Goal: Task Accomplishment & Management: Manage account settings

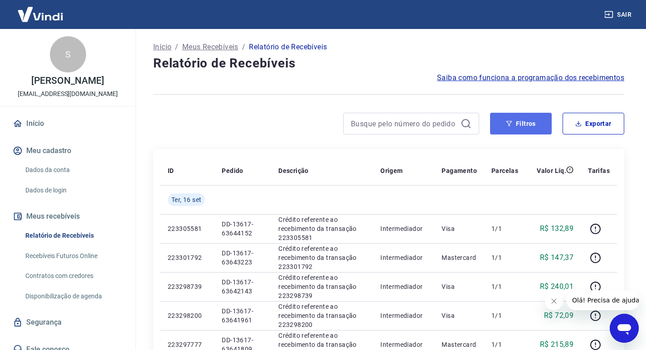
click at [499, 134] on button "Filtros" at bounding box center [521, 124] width 62 height 22
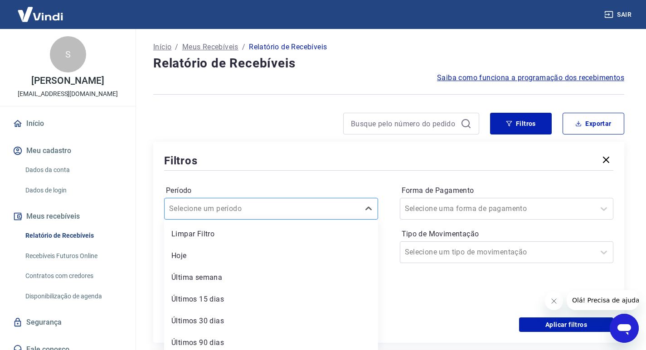
click at [248, 209] on input "Período" at bounding box center [215, 209] width 92 height 11
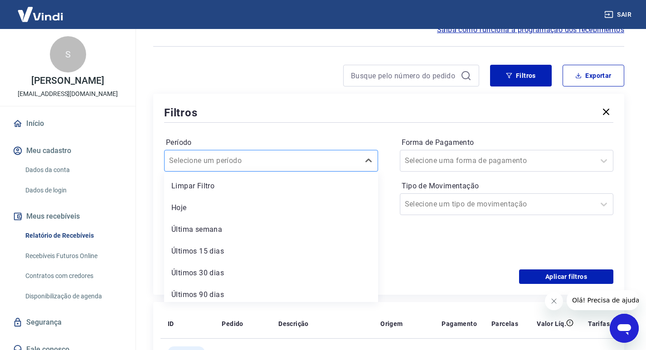
scroll to position [96, 0]
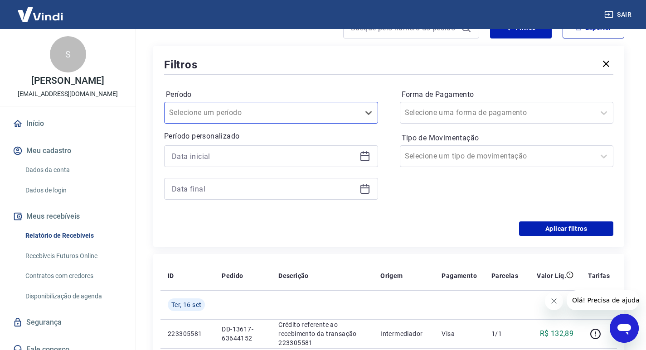
click at [367, 154] on icon at bounding box center [364, 156] width 11 height 11
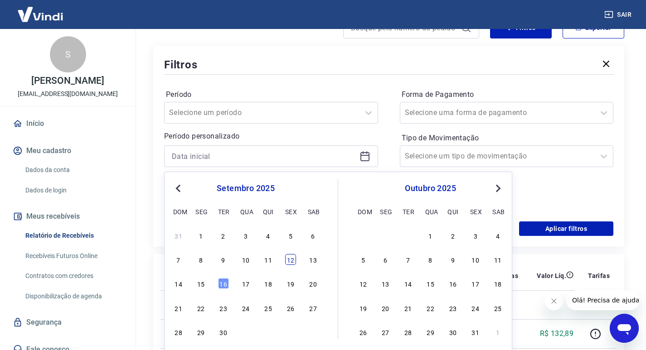
click at [286, 261] on div "12" at bounding box center [290, 259] width 11 height 11
type input "12/09/2025"
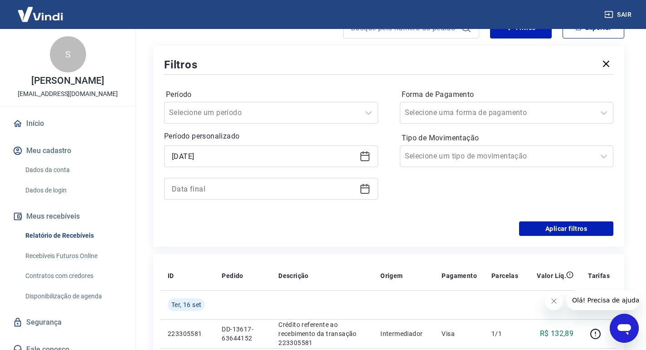
click at [360, 191] on icon at bounding box center [364, 189] width 9 height 9
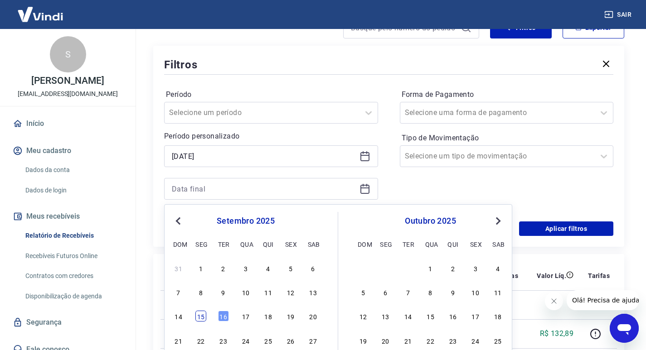
click at [202, 316] on div "15" at bounding box center [200, 316] width 11 height 11
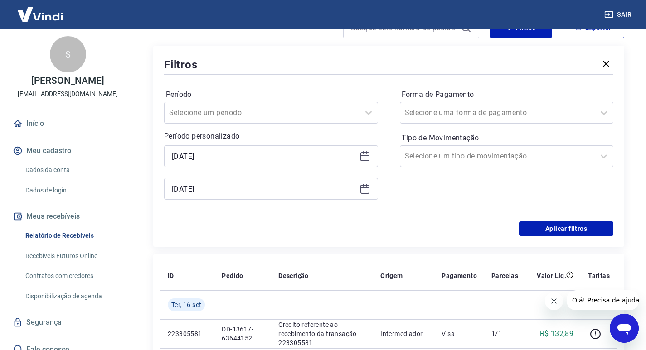
type input "15/09/2025"
click at [434, 115] on input "Forma de Pagamento" at bounding box center [451, 112] width 92 height 11
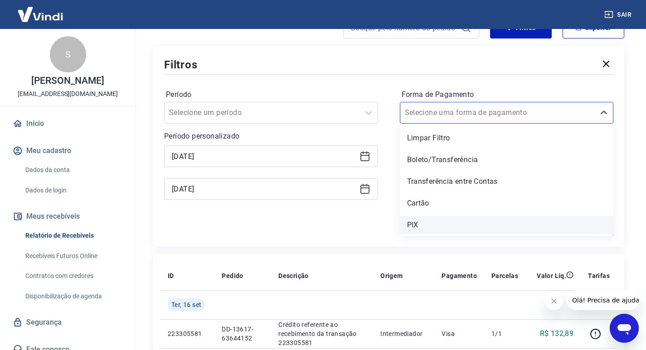
click at [414, 227] on div "PIX" at bounding box center [507, 225] width 214 height 18
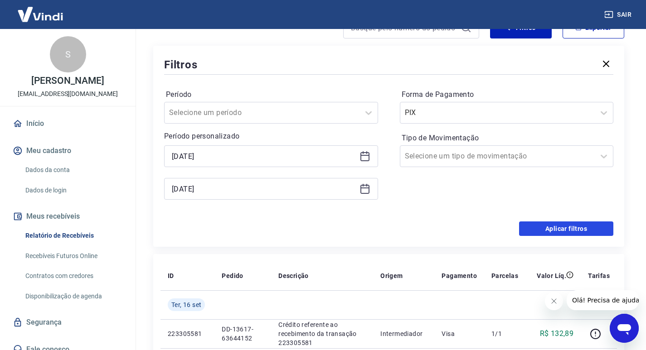
drag, startPoint x: 525, startPoint y: 224, endPoint x: 444, endPoint y: 217, distance: 81.5
click at [526, 224] on button "Aplicar filtros" at bounding box center [566, 229] width 94 height 15
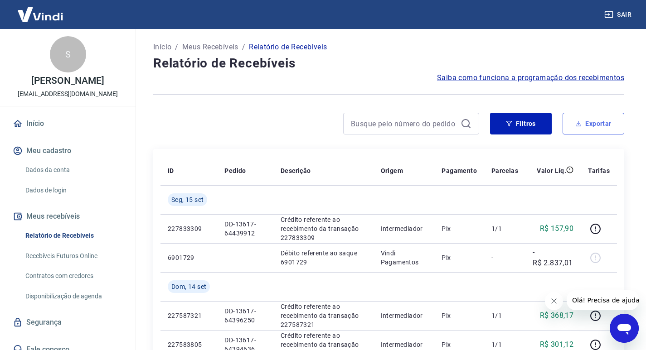
click at [597, 127] on button "Exportar" at bounding box center [594, 124] width 62 height 22
type input "12/09/2025"
type input "15/09/2025"
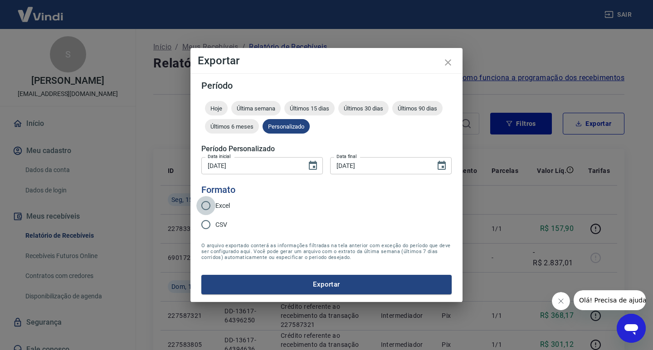
click at [203, 208] on input "Excel" at bounding box center [205, 205] width 19 height 19
radio input "true"
click at [246, 282] on button "Exportar" at bounding box center [326, 284] width 250 height 19
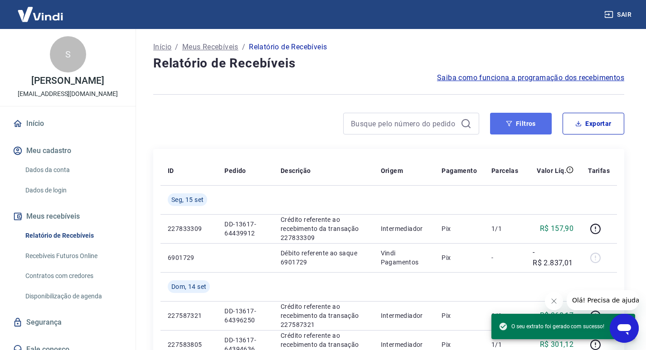
click at [534, 125] on button "Filtros" at bounding box center [521, 124] width 62 height 22
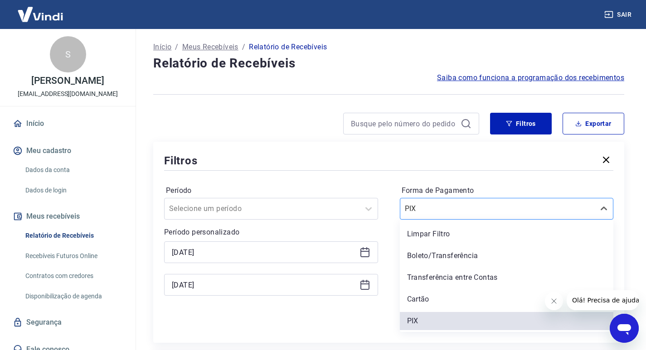
click at [416, 214] on div at bounding box center [498, 209] width 186 height 13
click at [412, 297] on div "Cartão" at bounding box center [507, 300] width 214 height 18
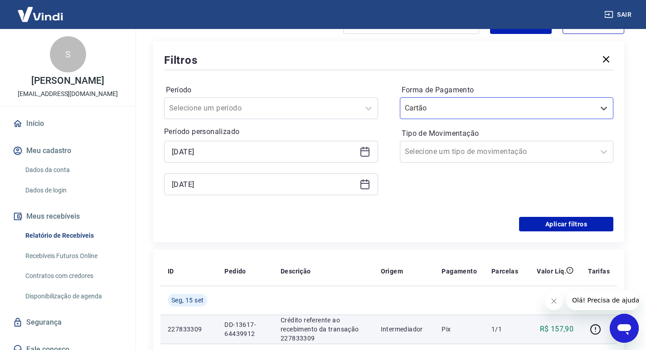
scroll to position [181, 0]
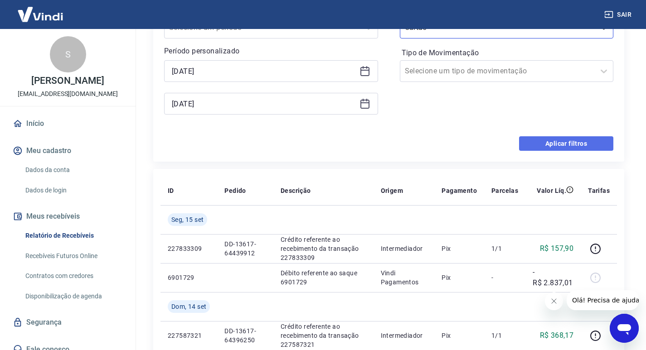
click at [573, 149] on button "Aplicar filtros" at bounding box center [566, 143] width 94 height 15
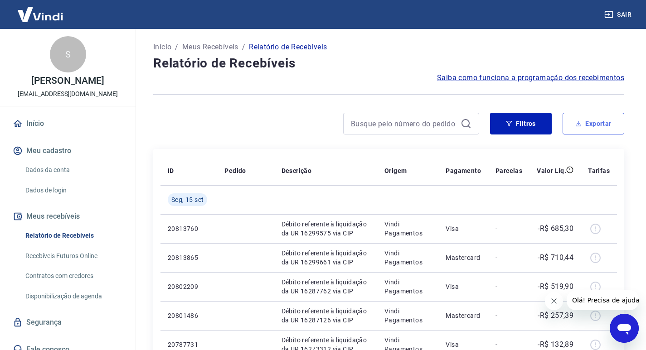
click at [602, 127] on button "Exportar" at bounding box center [594, 124] width 62 height 22
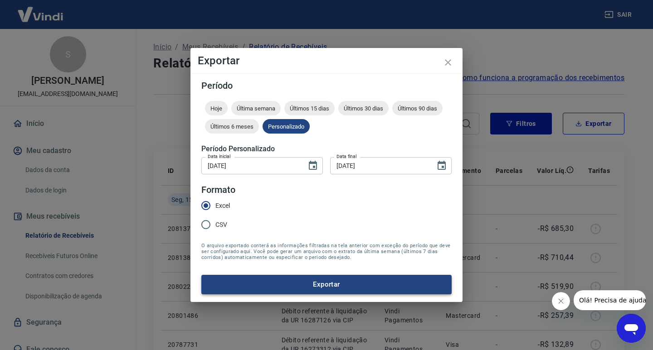
click at [271, 289] on button "Exportar" at bounding box center [326, 284] width 250 height 19
